Goal: Check status

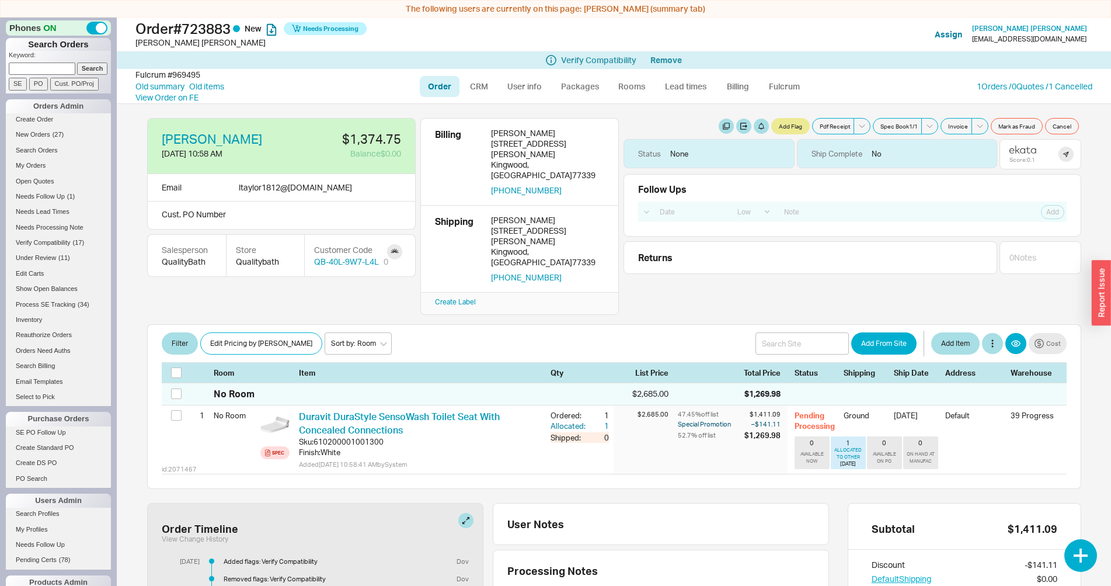
select select "LOW"
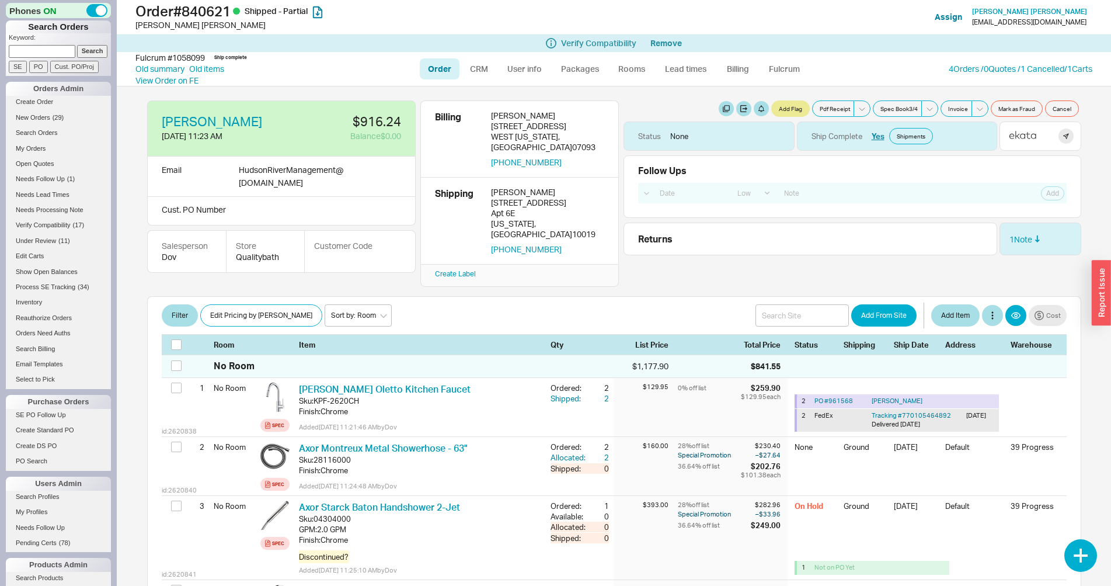
select select "LOW"
